Goal: Find specific page/section: Find specific page/section

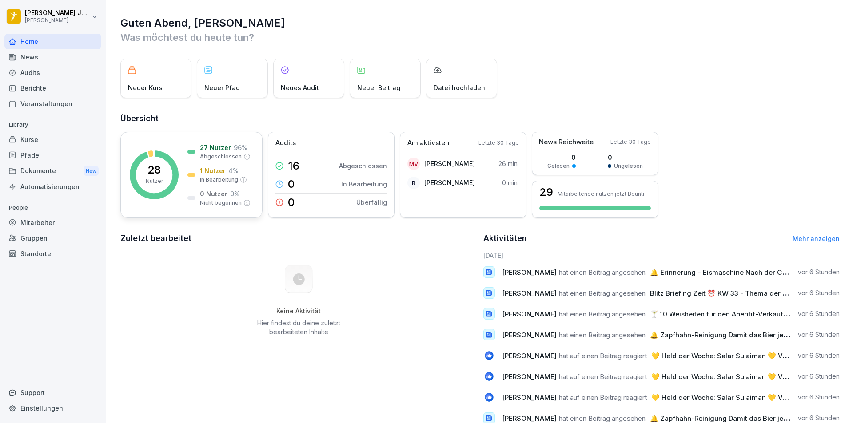
click at [201, 173] on p "1 Nutzer" at bounding box center [213, 170] width 26 height 9
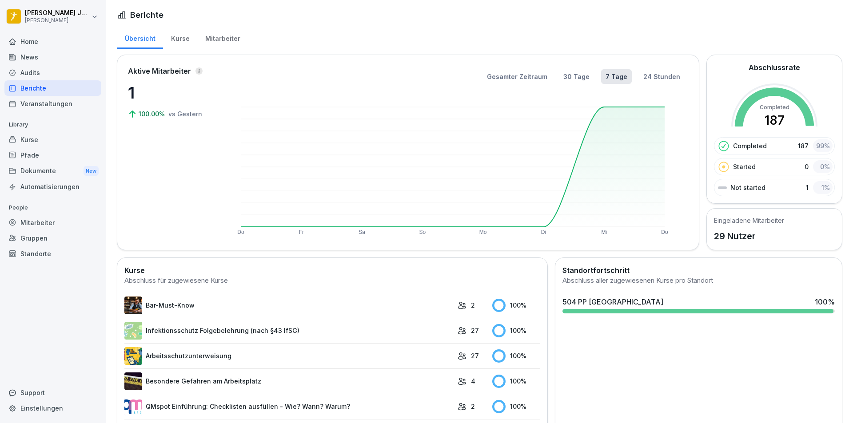
click at [227, 36] on div "Mitarbeiter" at bounding box center [222, 37] width 51 height 23
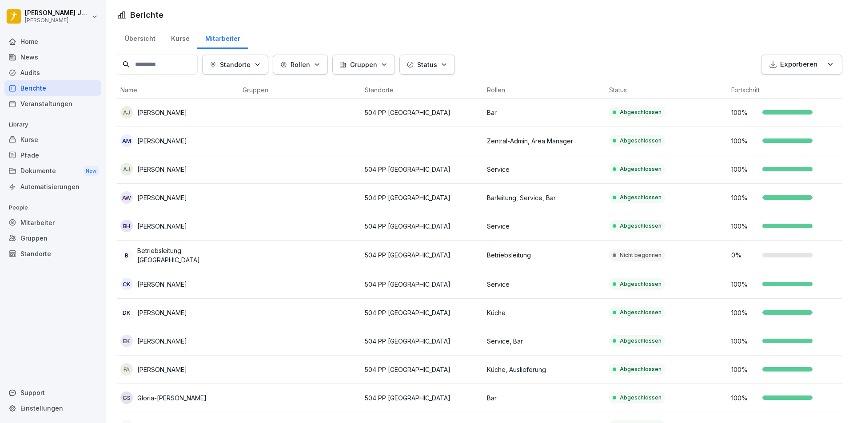
click at [36, 57] on div "News" at bounding box center [52, 57] width 97 height 16
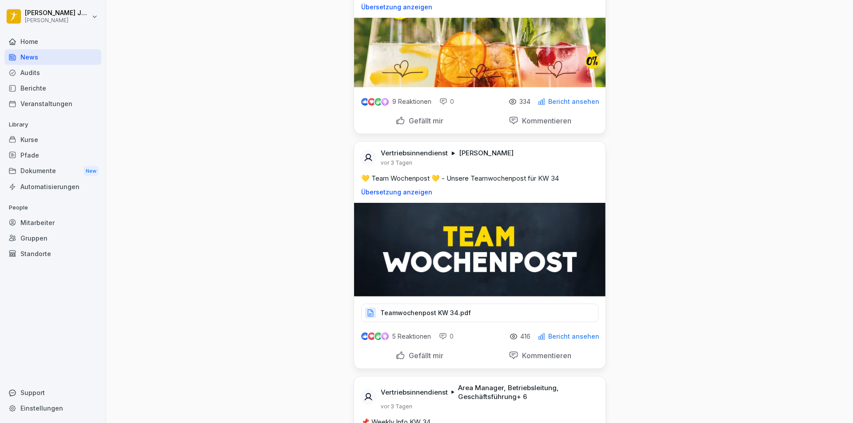
scroll to position [1421, 0]
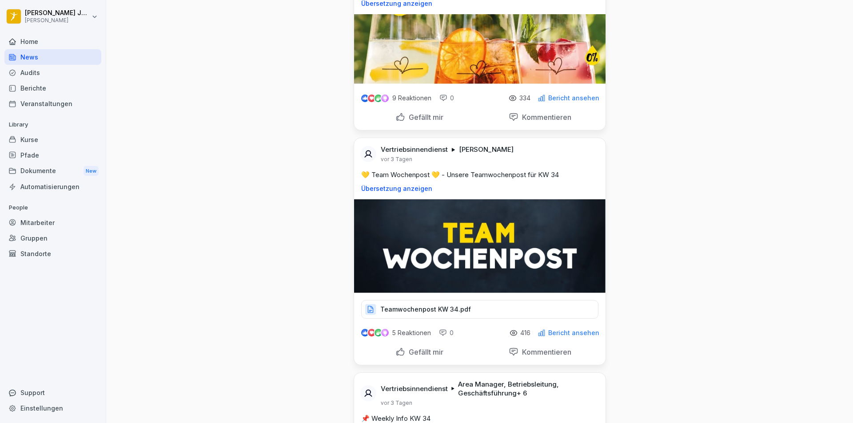
click at [433, 309] on p "Teamwochenpost KW 34.pdf" at bounding box center [425, 309] width 91 height 9
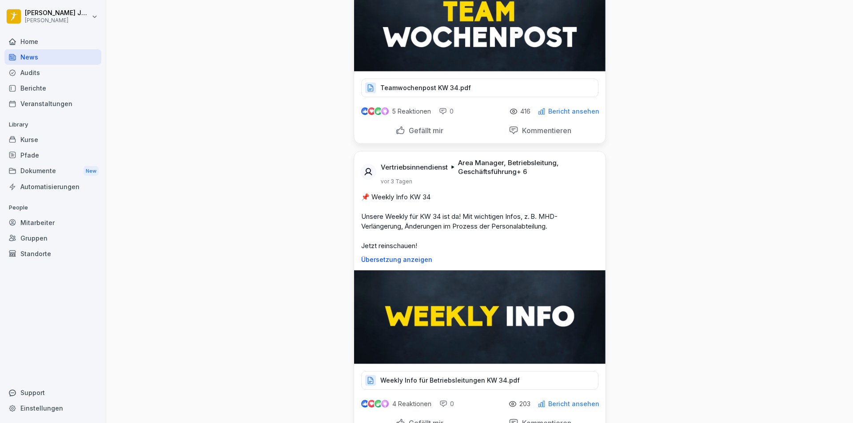
scroll to position [1643, 0]
click at [449, 380] on p "Weekly Info für Betriebsleitungen KW 34.pdf" at bounding box center [449, 380] width 139 height 9
